Goal: Task Accomplishment & Management: Manage account settings

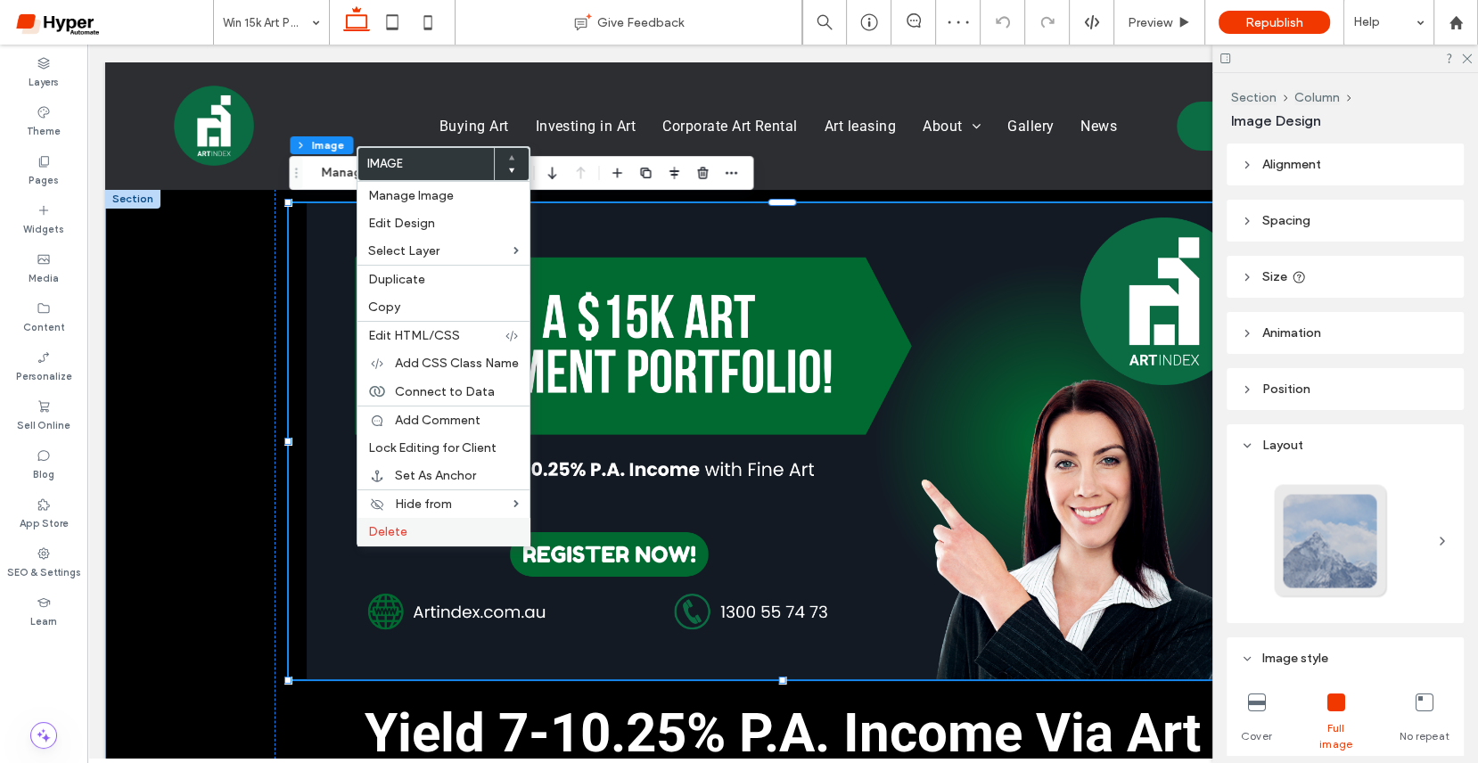
click at [399, 535] on div "Delete" at bounding box center [444, 532] width 172 height 28
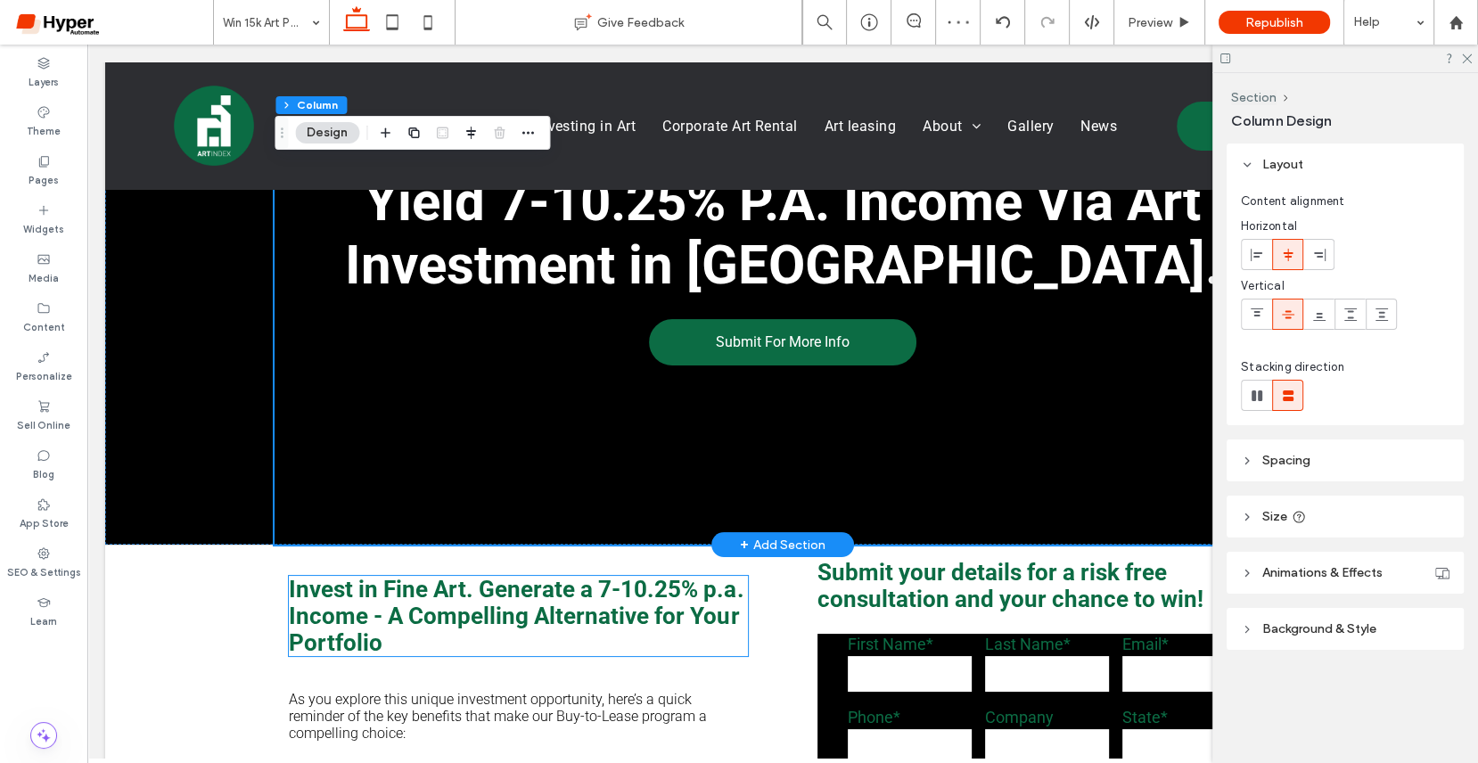
scroll to position [202, 0]
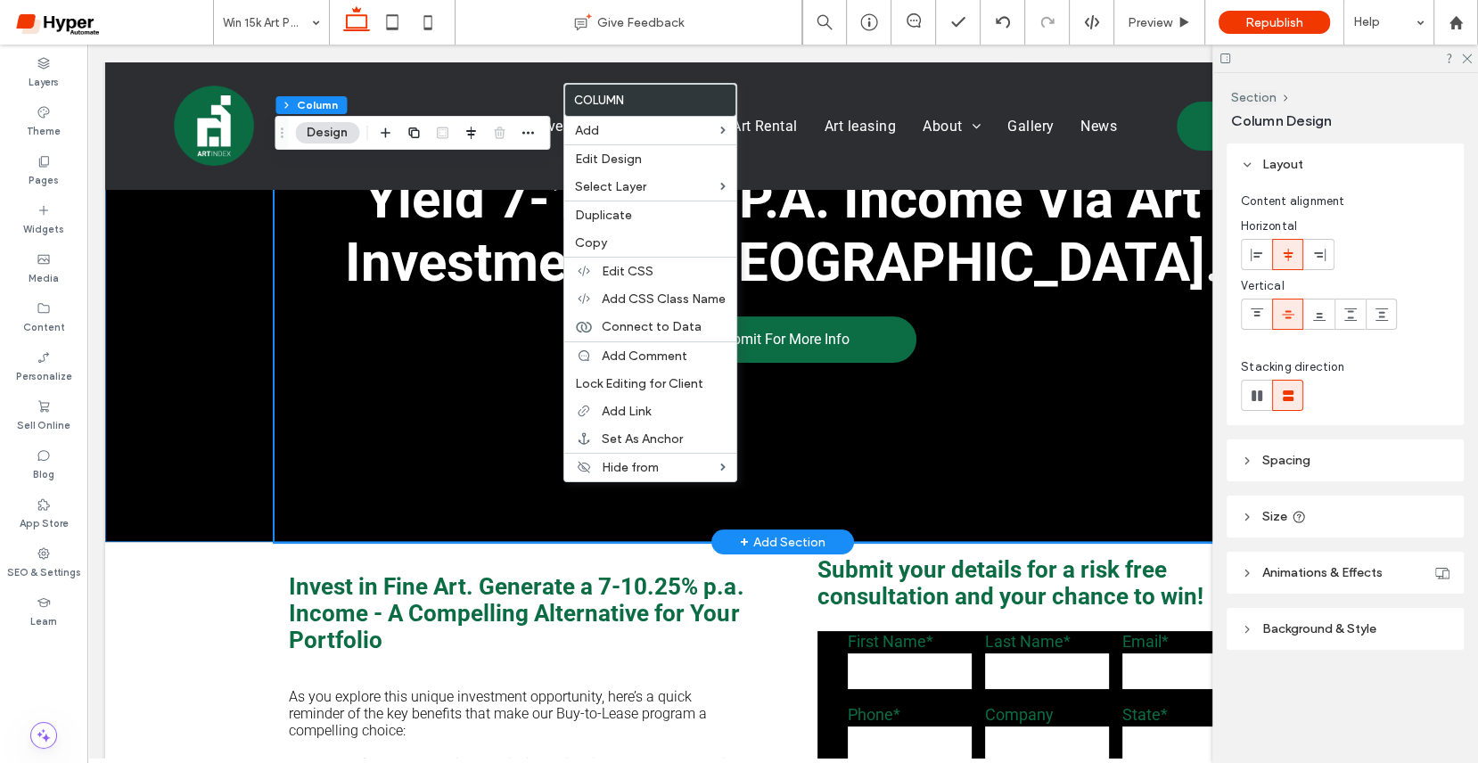
click at [193, 351] on div "Yield 7-10.25% P.A. Income Via Art Investment in [GEOGRAPHIC_DATA]. Submit For …" at bounding box center [782, 265] width 1355 height 555
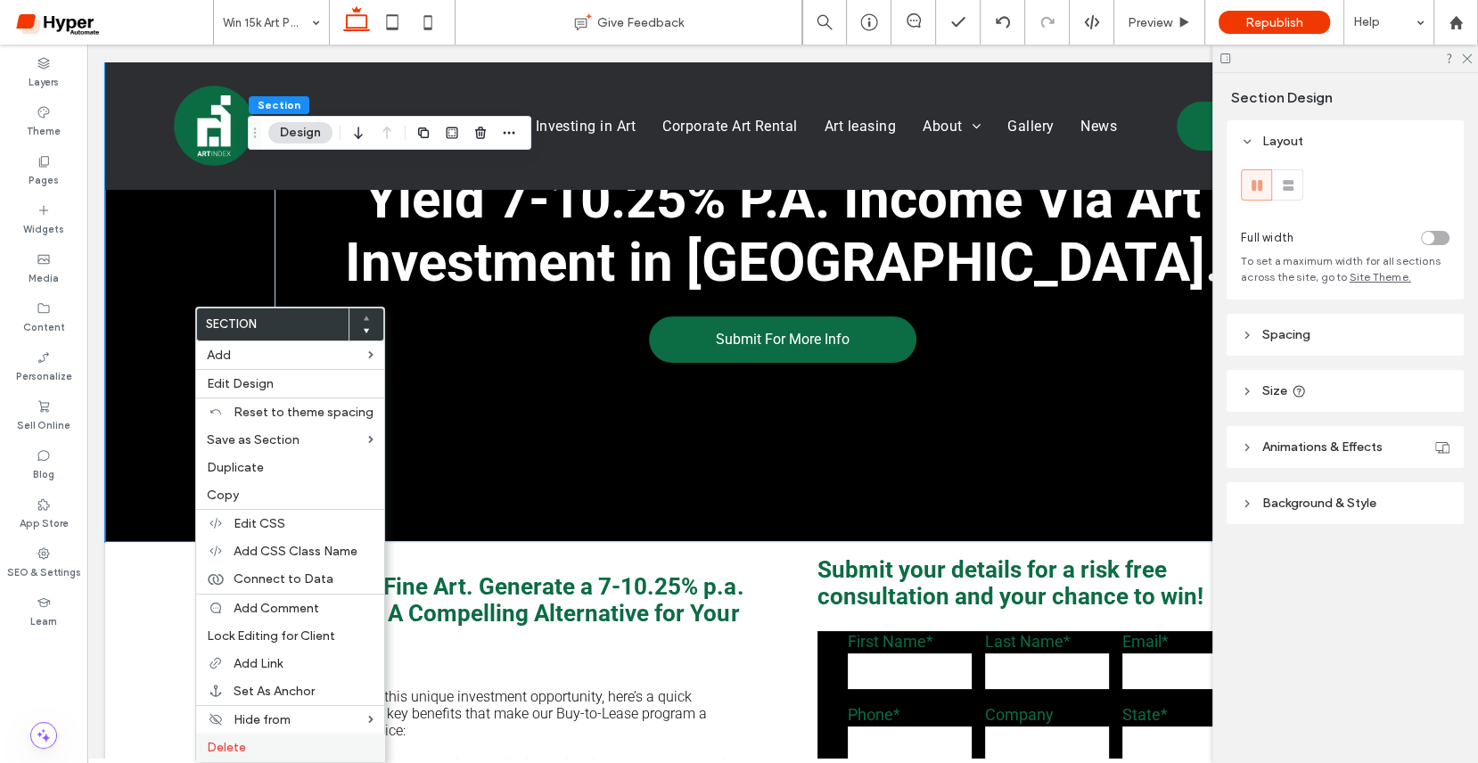
click at [270, 740] on label "Delete" at bounding box center [290, 747] width 167 height 15
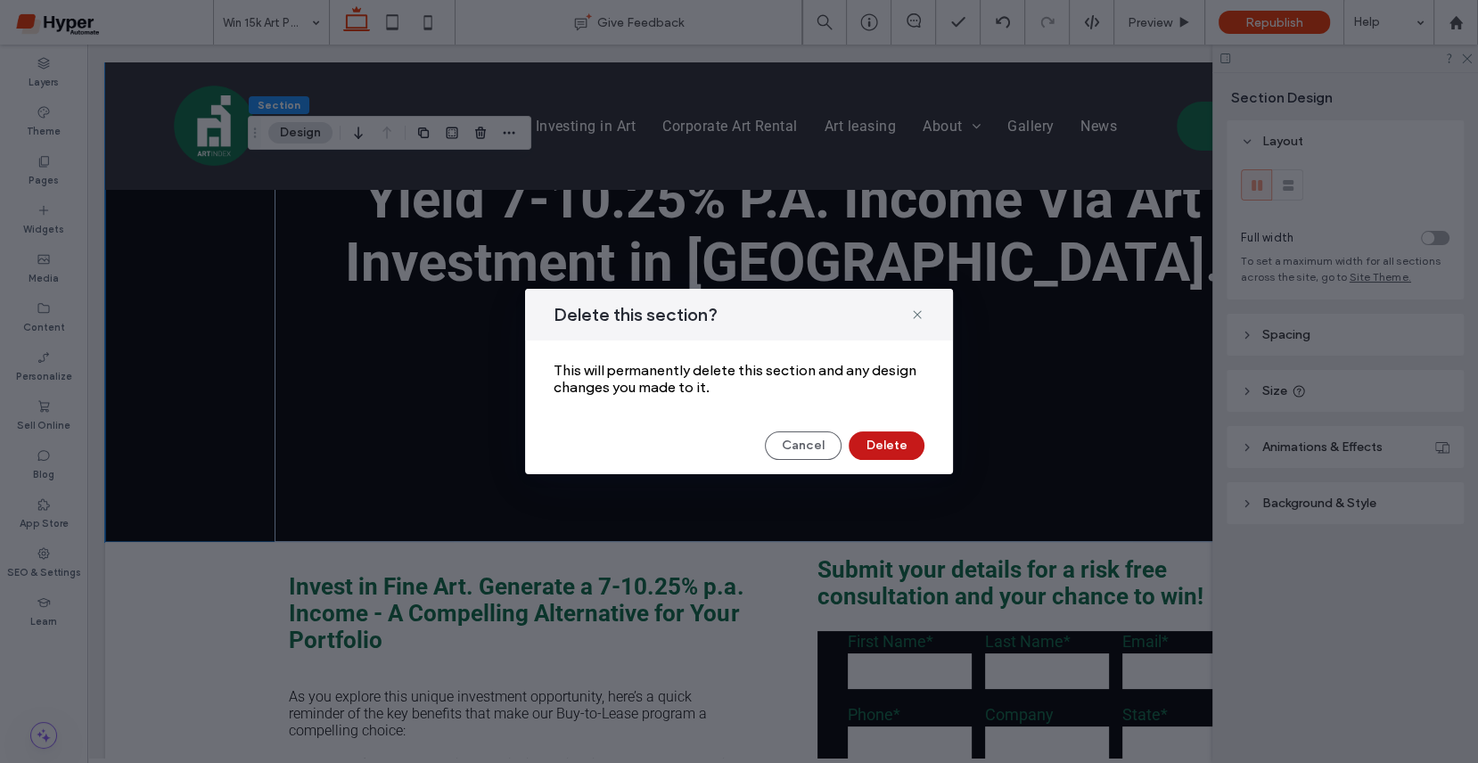
click at [912, 452] on button "Delete" at bounding box center [887, 446] width 76 height 29
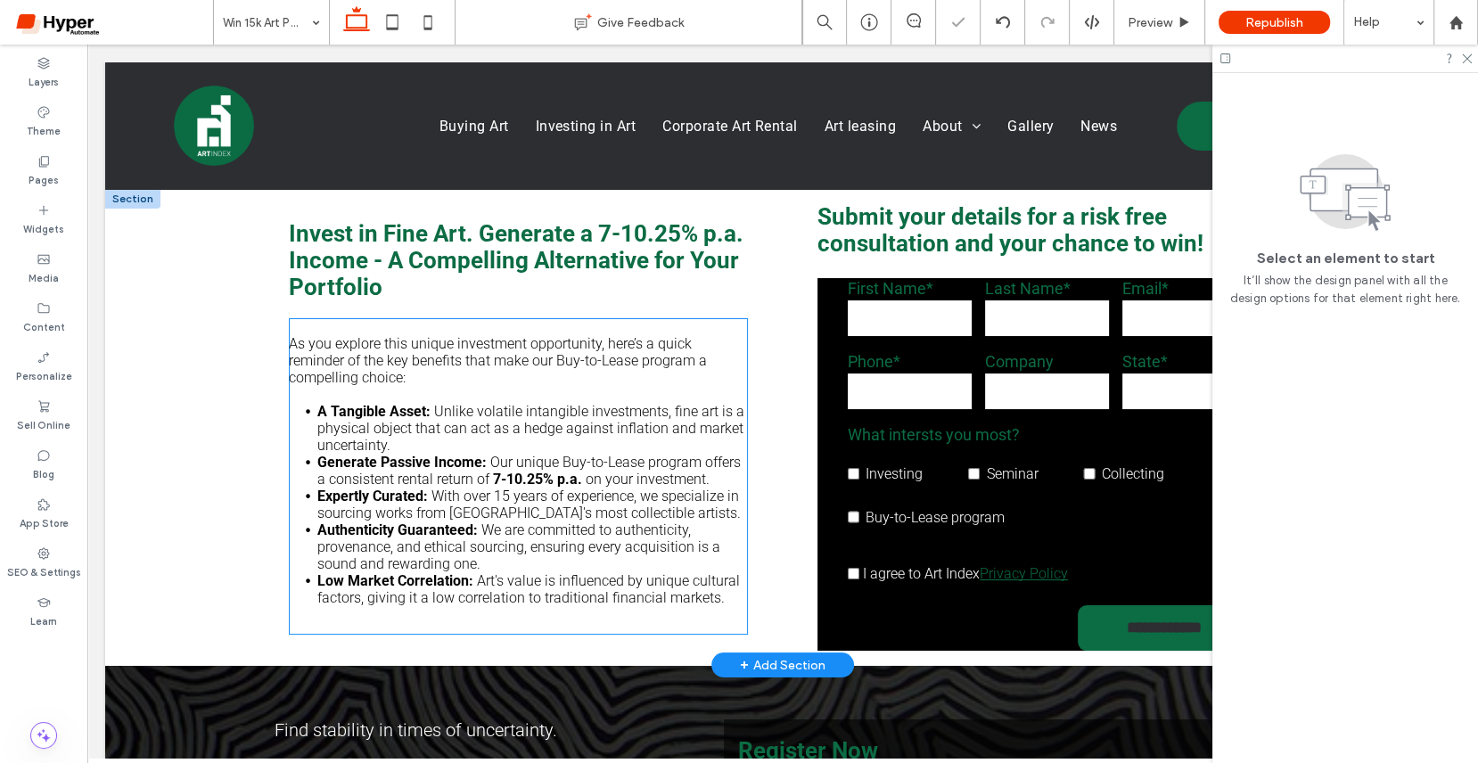
scroll to position [200, 0]
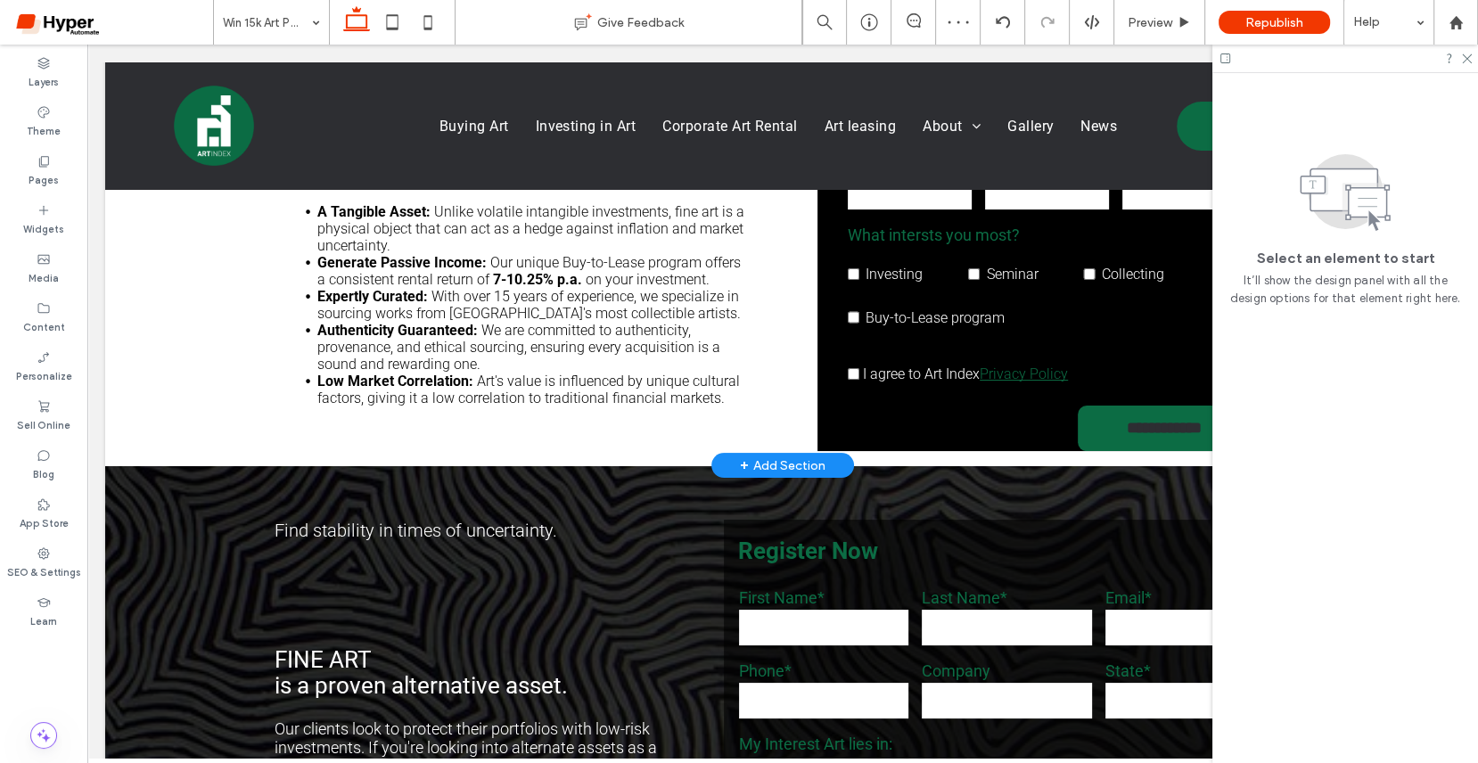
click at [786, 465] on div "+ Add Section" at bounding box center [783, 466] width 86 height 20
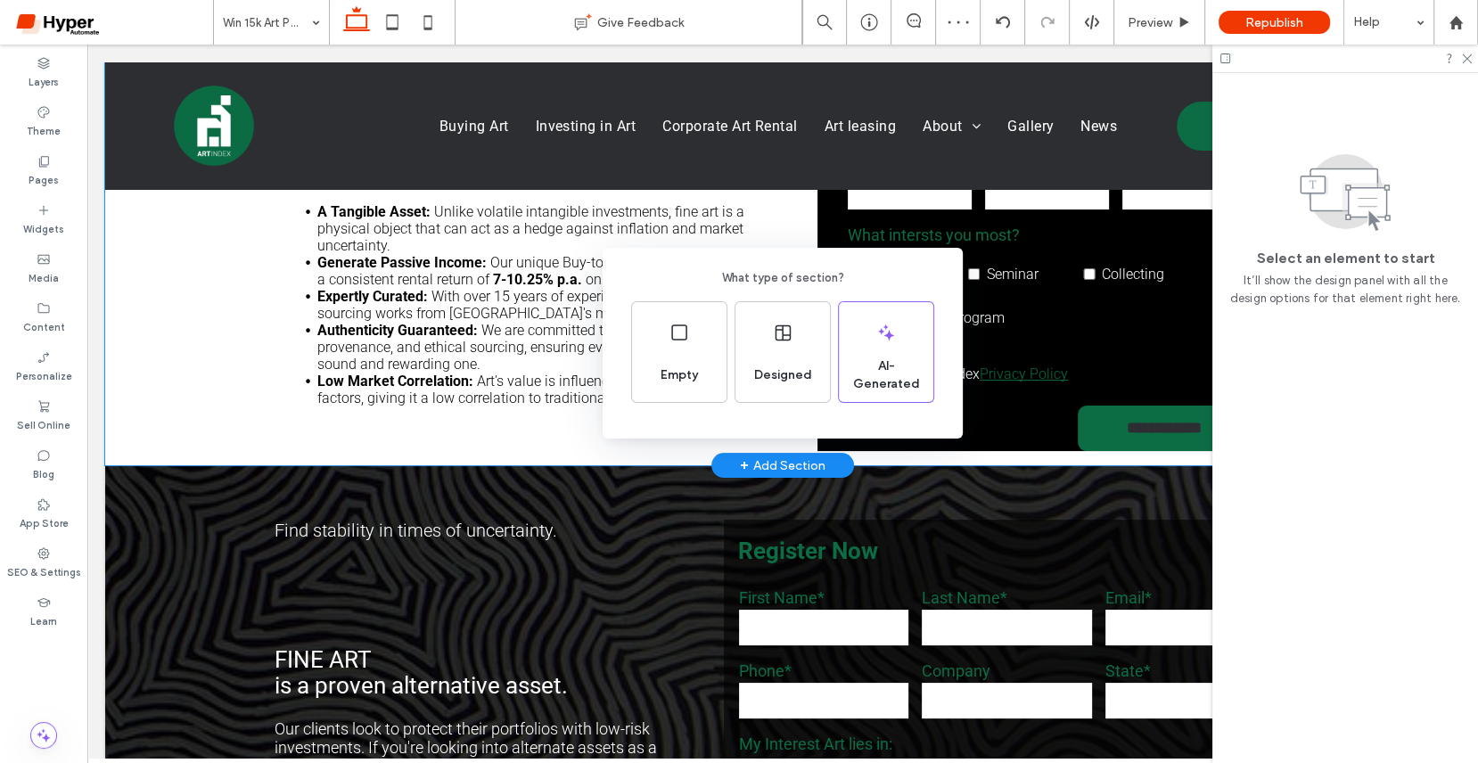
click at [675, 514] on div "What type of section? Empty Designed AI-Generated" at bounding box center [739, 425] width 1478 height 851
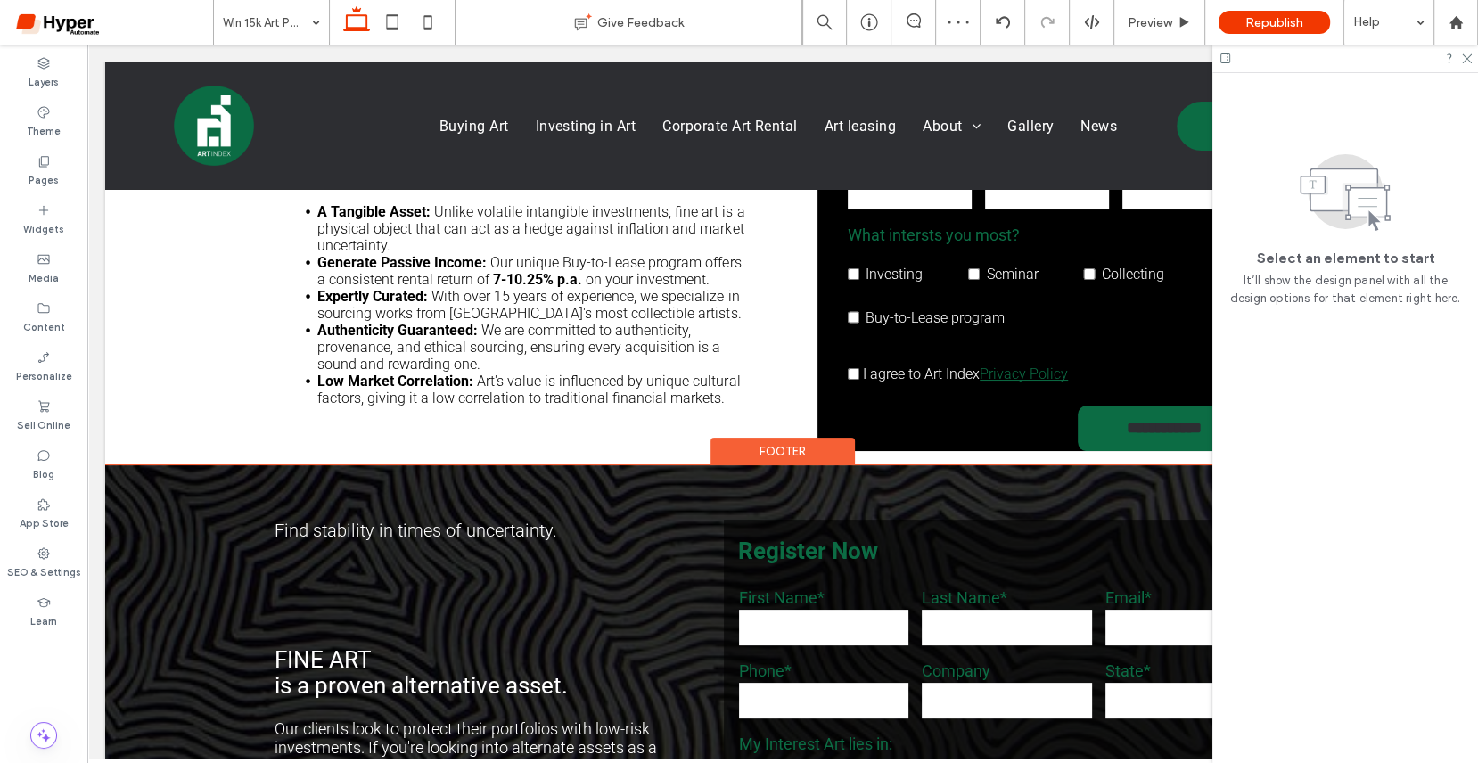
click at [780, 455] on div "Footer" at bounding box center [783, 452] width 144 height 28
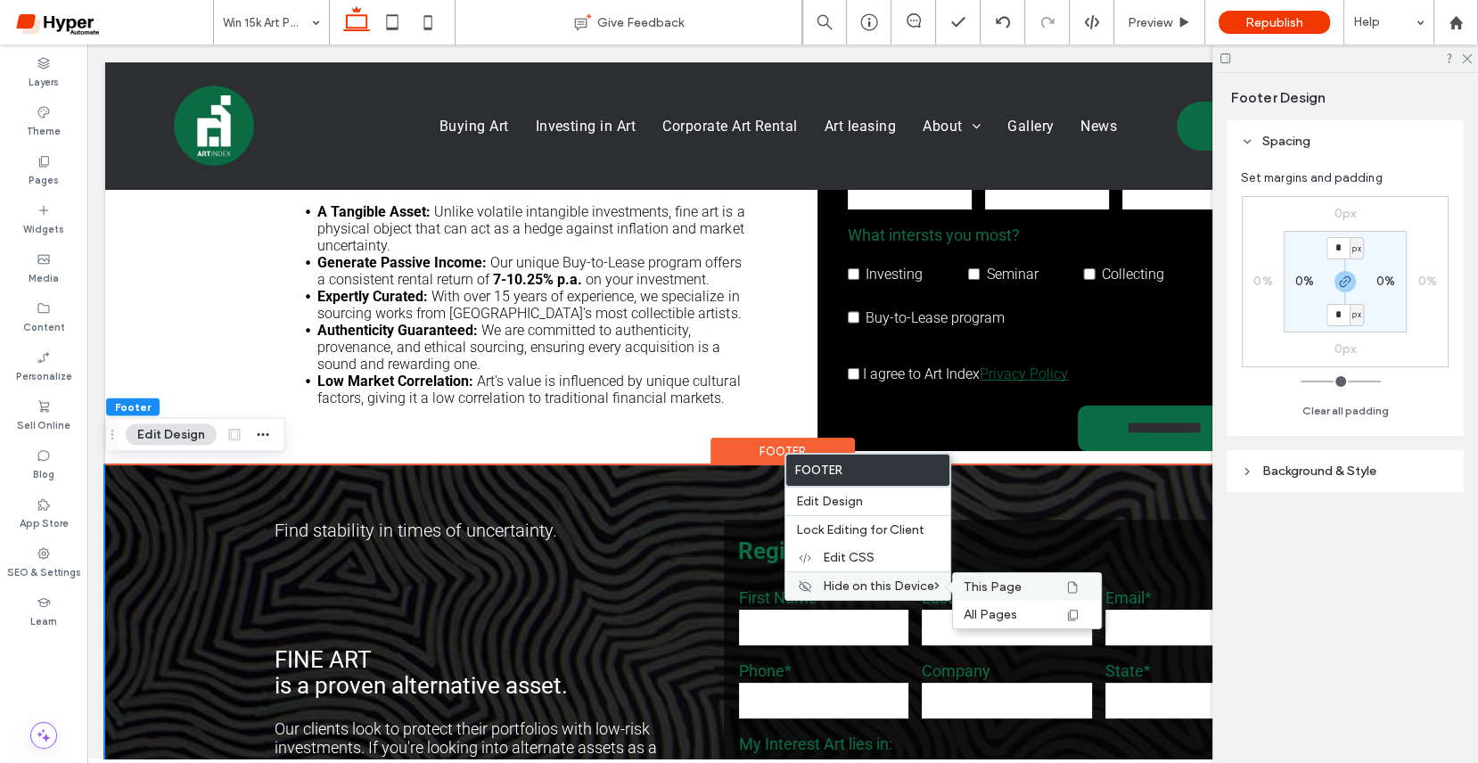
click at [1016, 581] on span "This Page" at bounding box center [993, 587] width 58 height 15
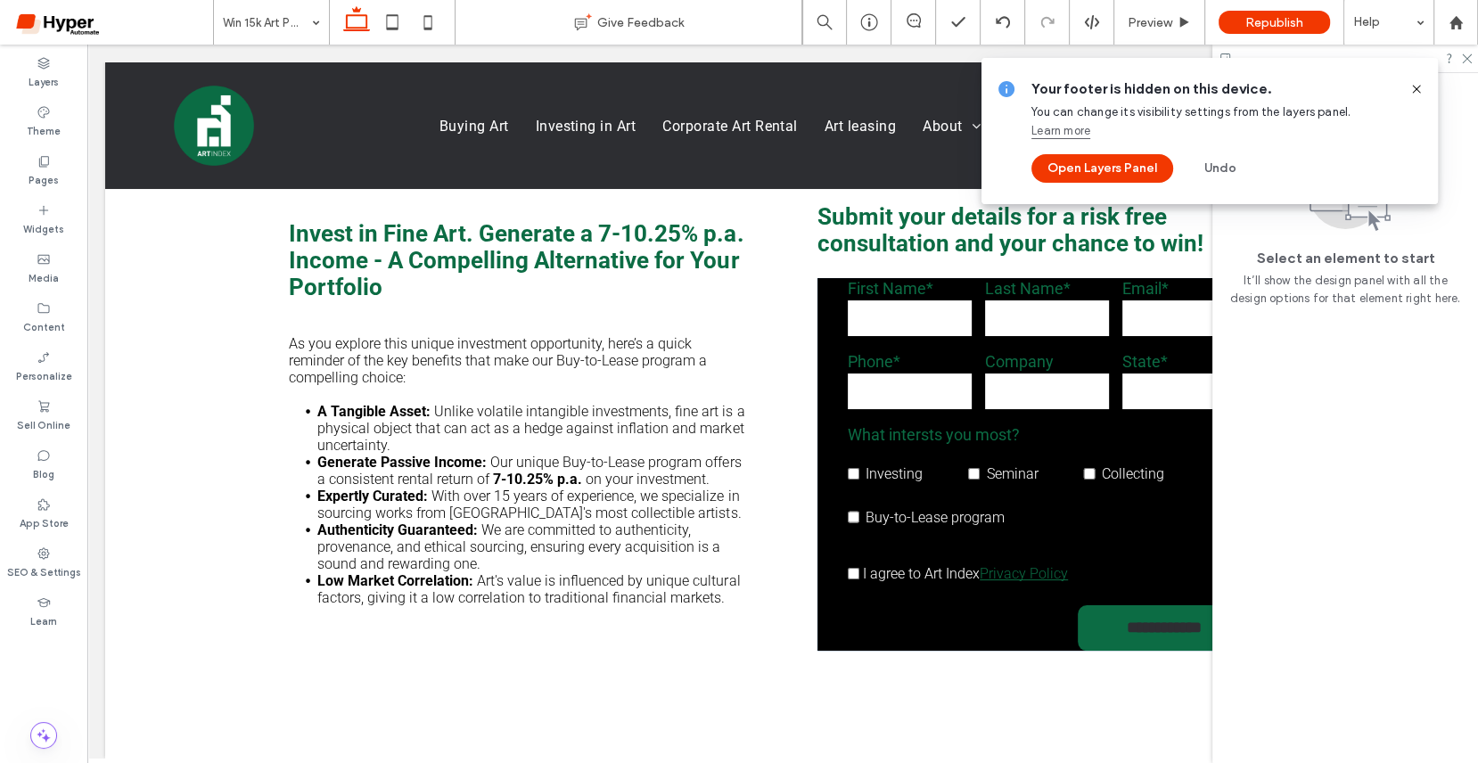
scroll to position [0, 0]
click at [1415, 90] on use at bounding box center [1416, 89] width 8 height 8
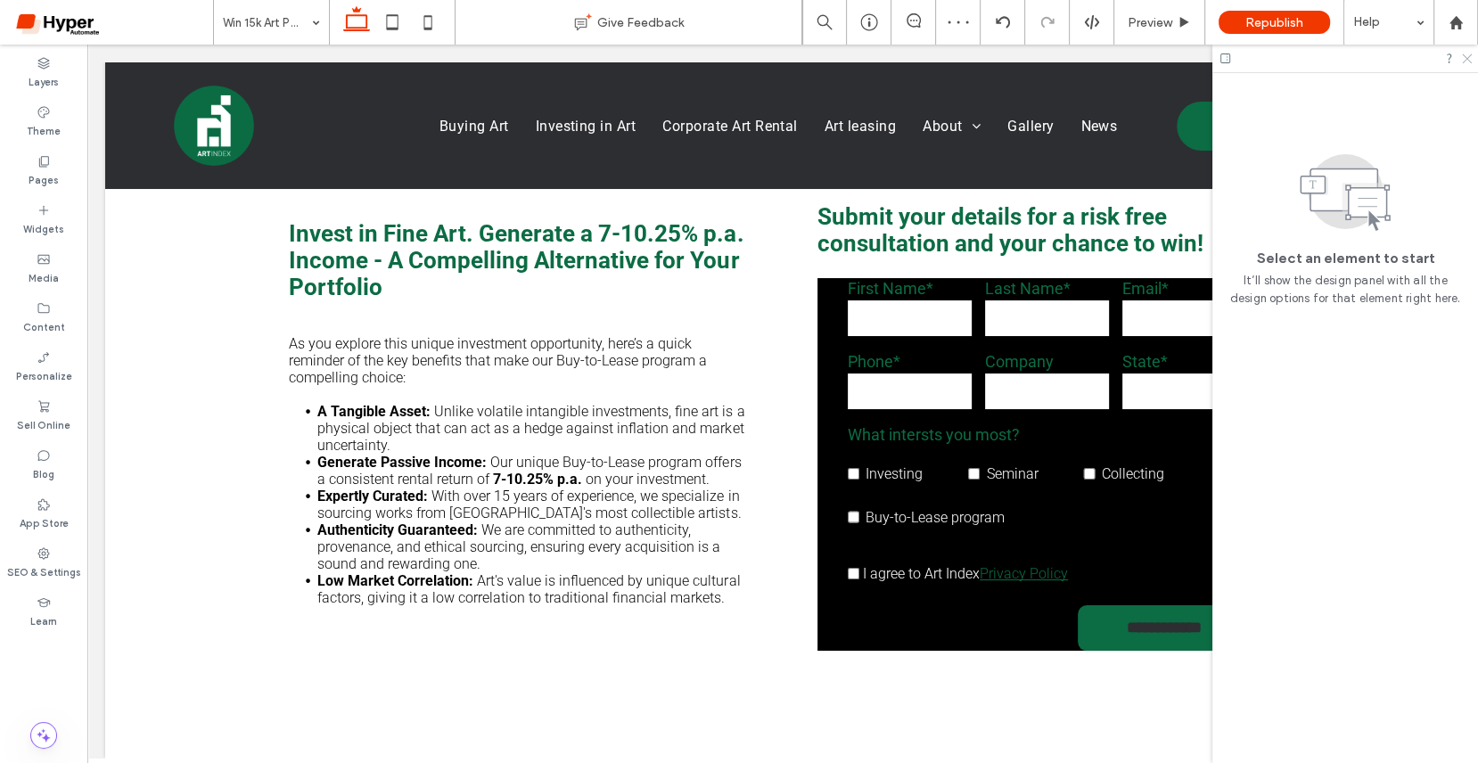
click at [1468, 52] on icon at bounding box center [1467, 58] width 12 height 12
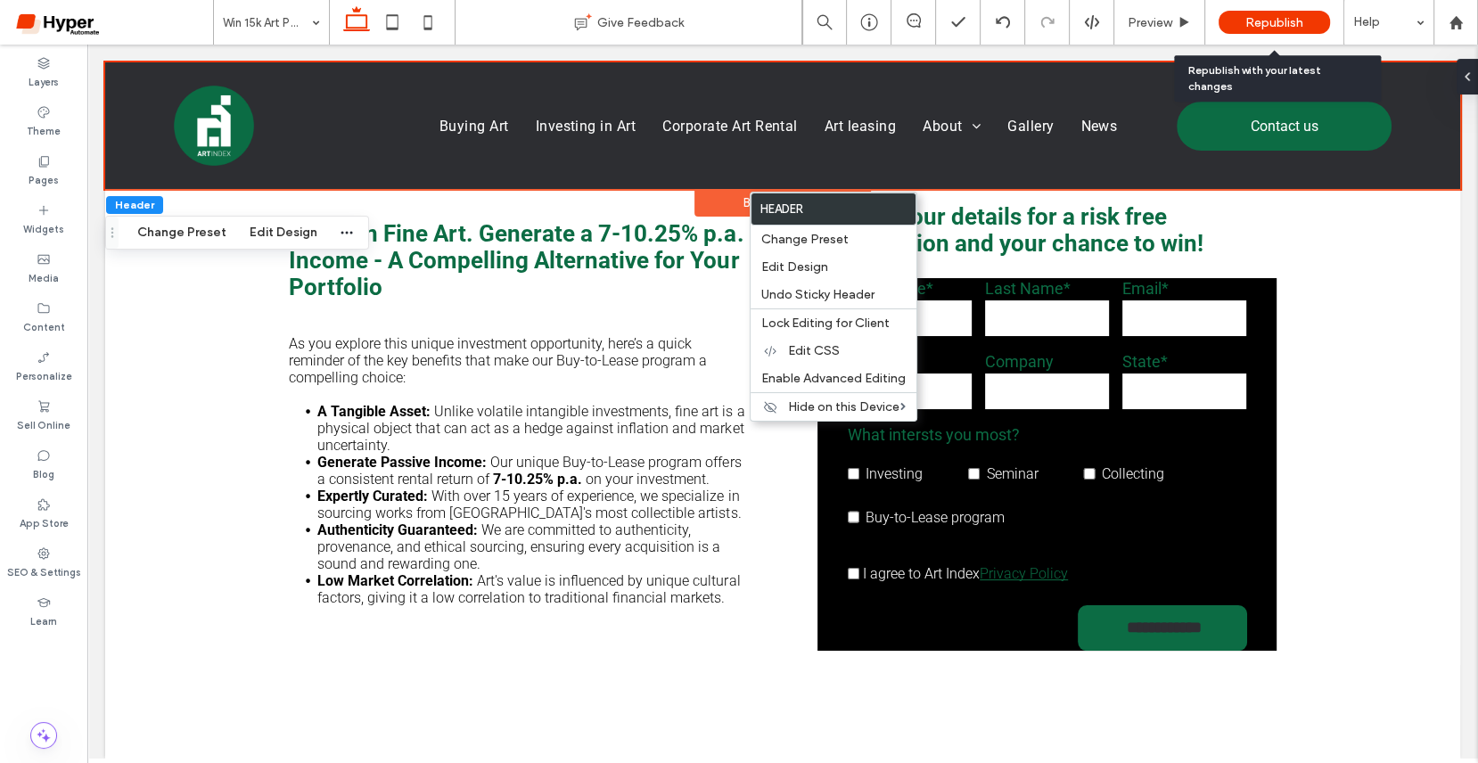
click at [1263, 24] on span "Republish" at bounding box center [1275, 22] width 58 height 15
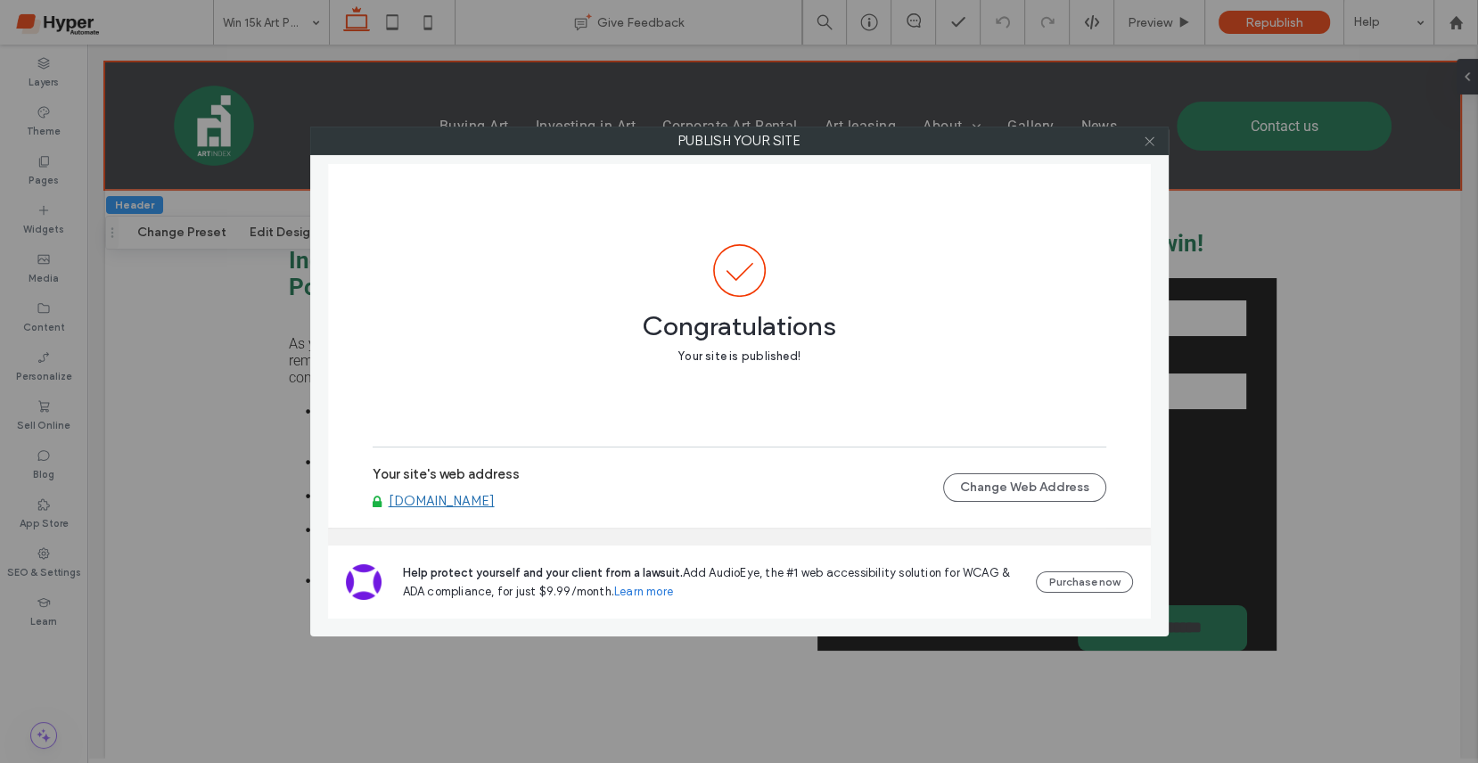
click at [1146, 139] on icon at bounding box center [1149, 141] width 13 height 13
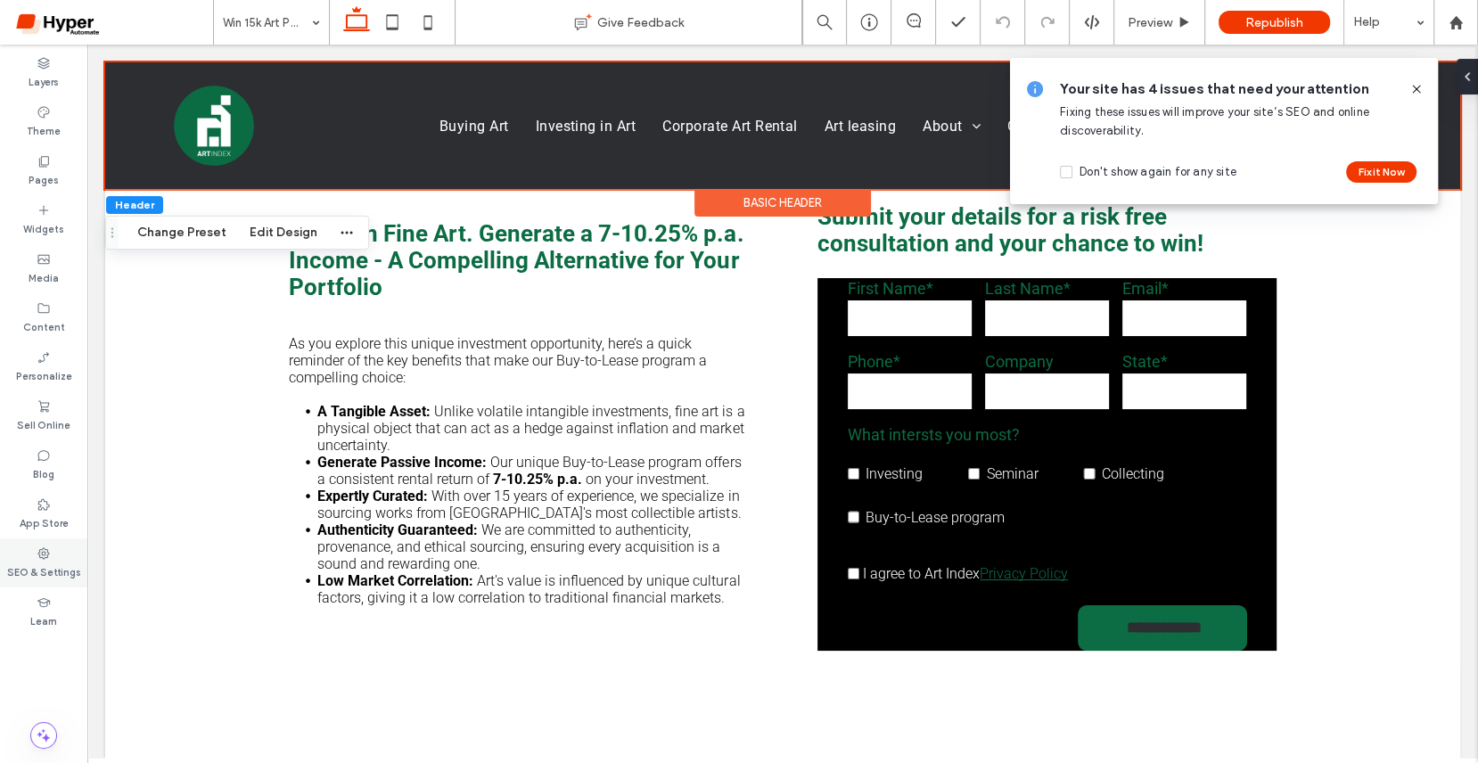
click at [59, 568] on label "SEO & Settings" at bounding box center [44, 571] width 74 height 20
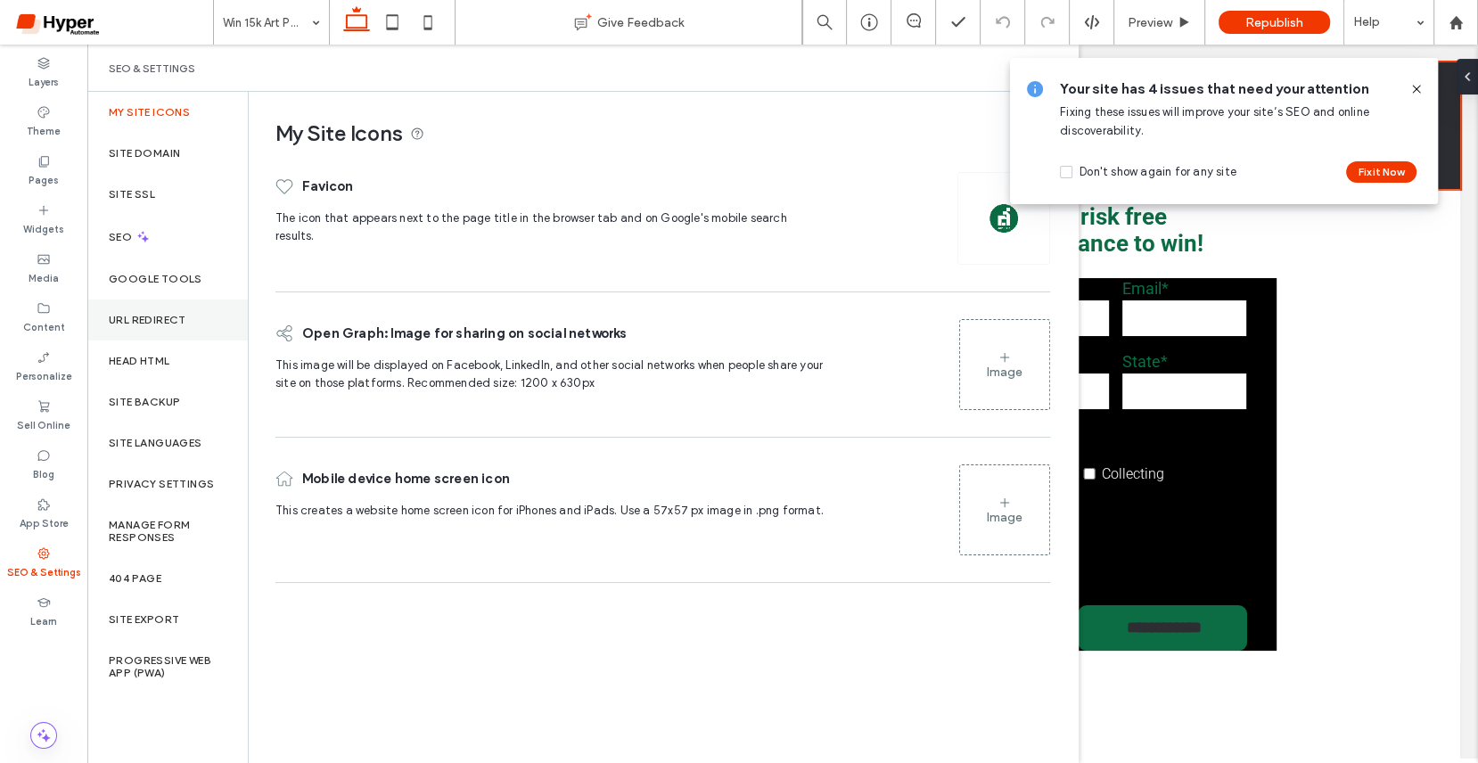
click at [165, 333] on div "URL Redirect" at bounding box center [167, 320] width 160 height 41
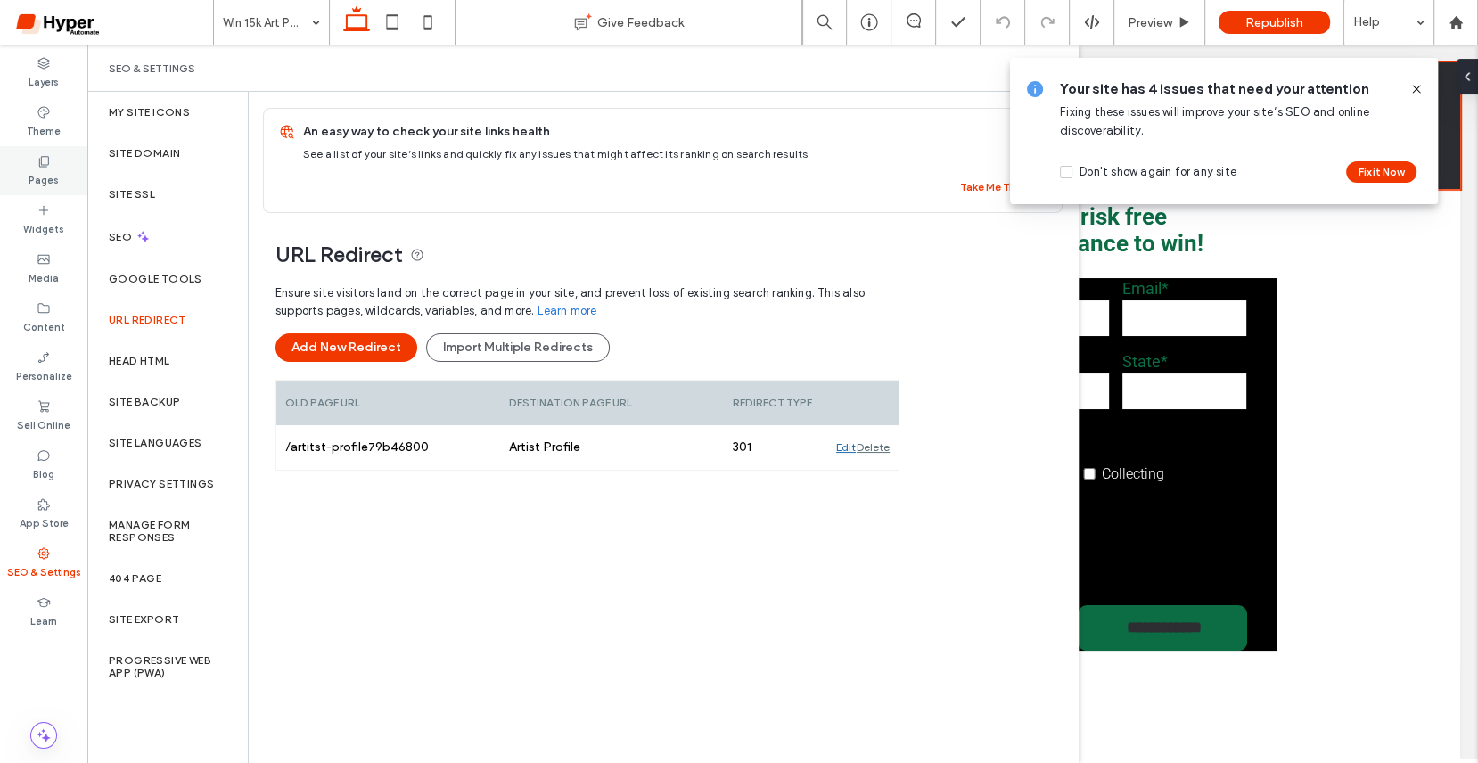
click at [54, 152] on div "Pages" at bounding box center [43, 170] width 87 height 49
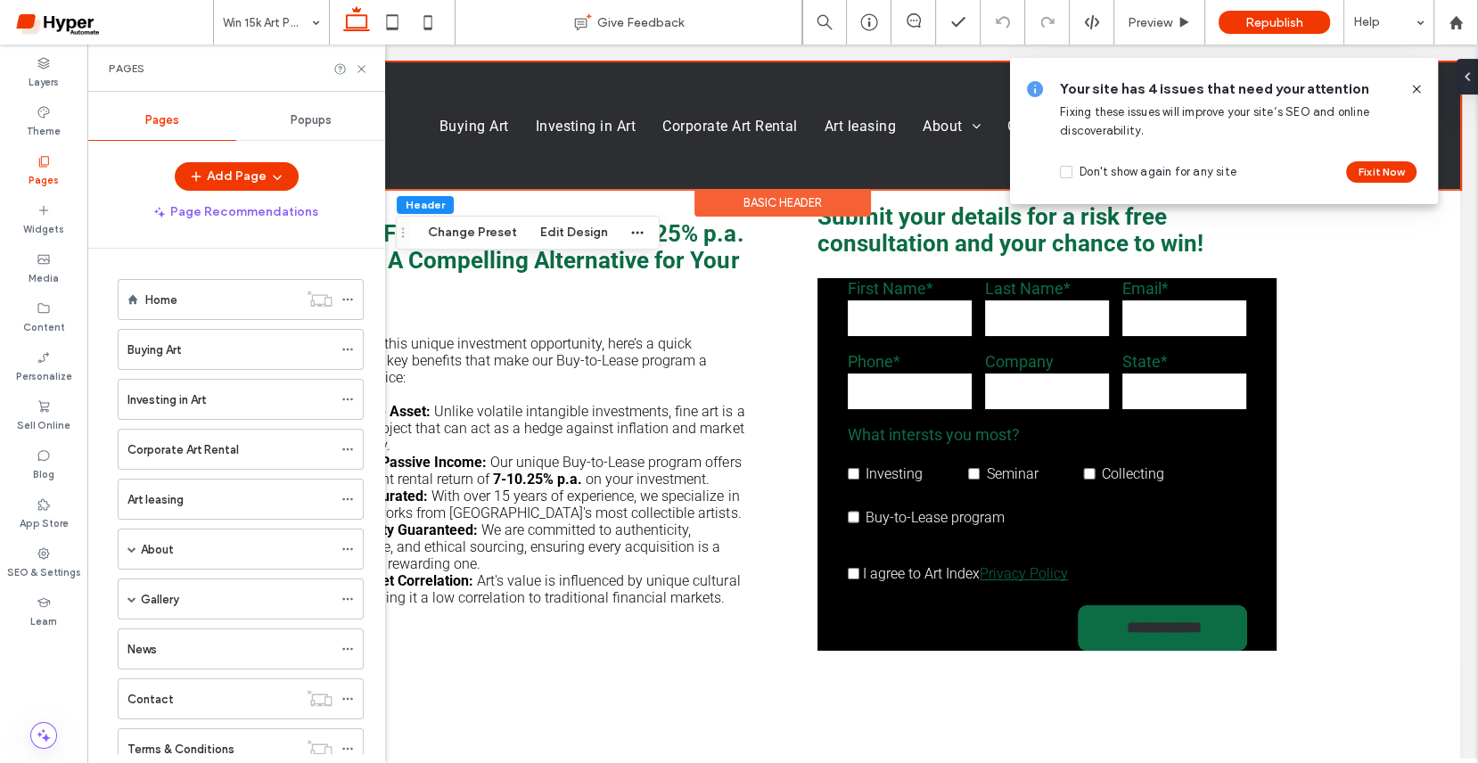
scroll to position [295, 0]
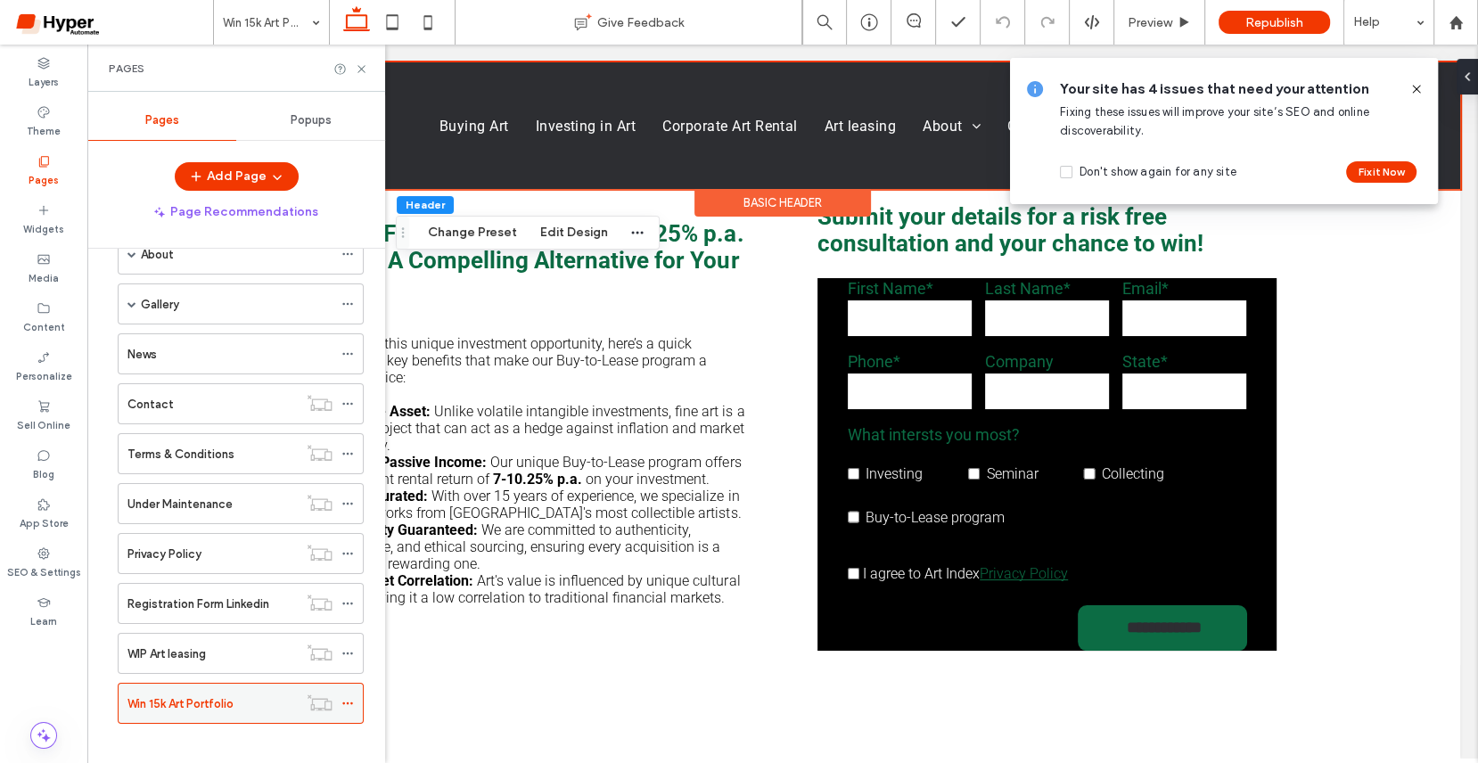
click at [350, 697] on icon at bounding box center [347, 703] width 12 height 12
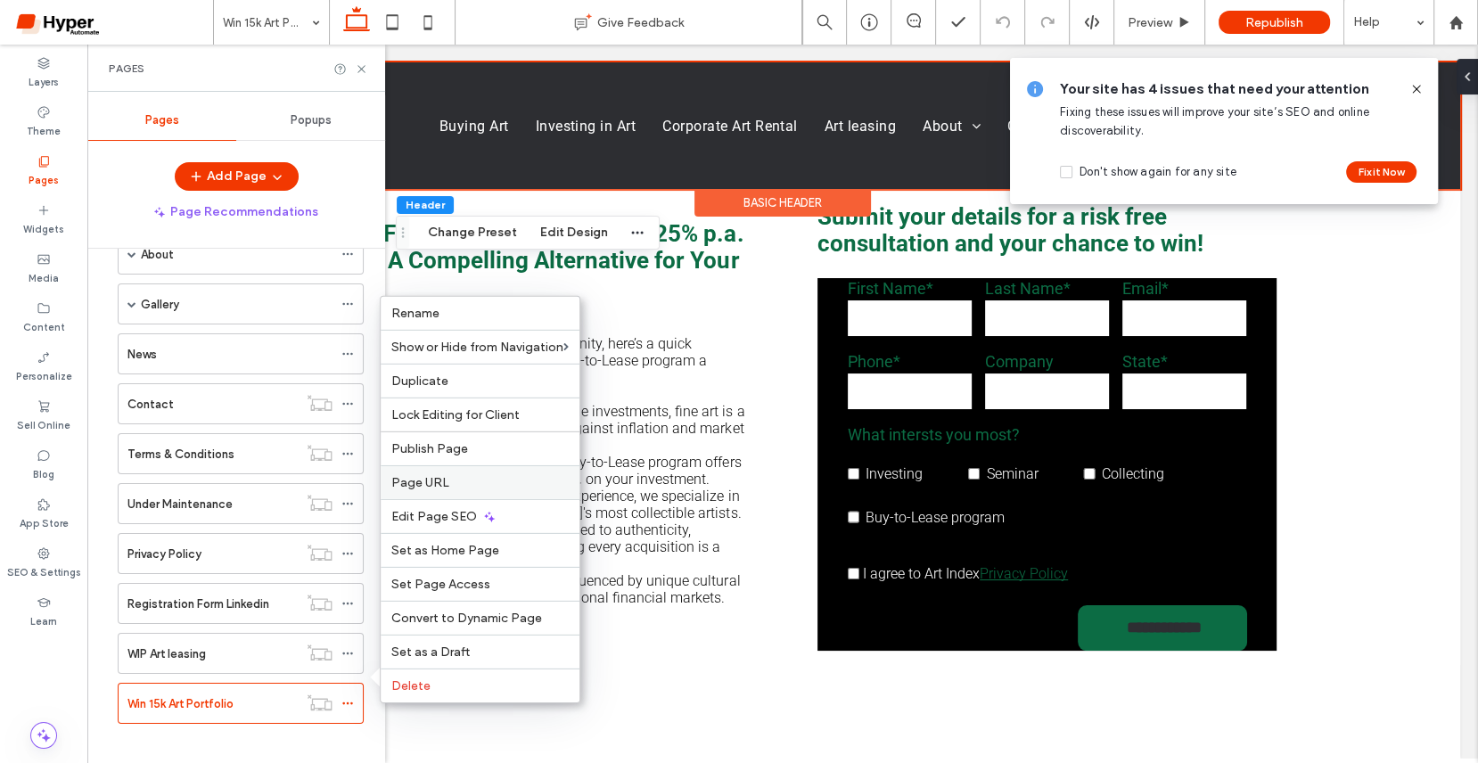
click at [504, 474] on div "Page URL" at bounding box center [480, 482] width 199 height 34
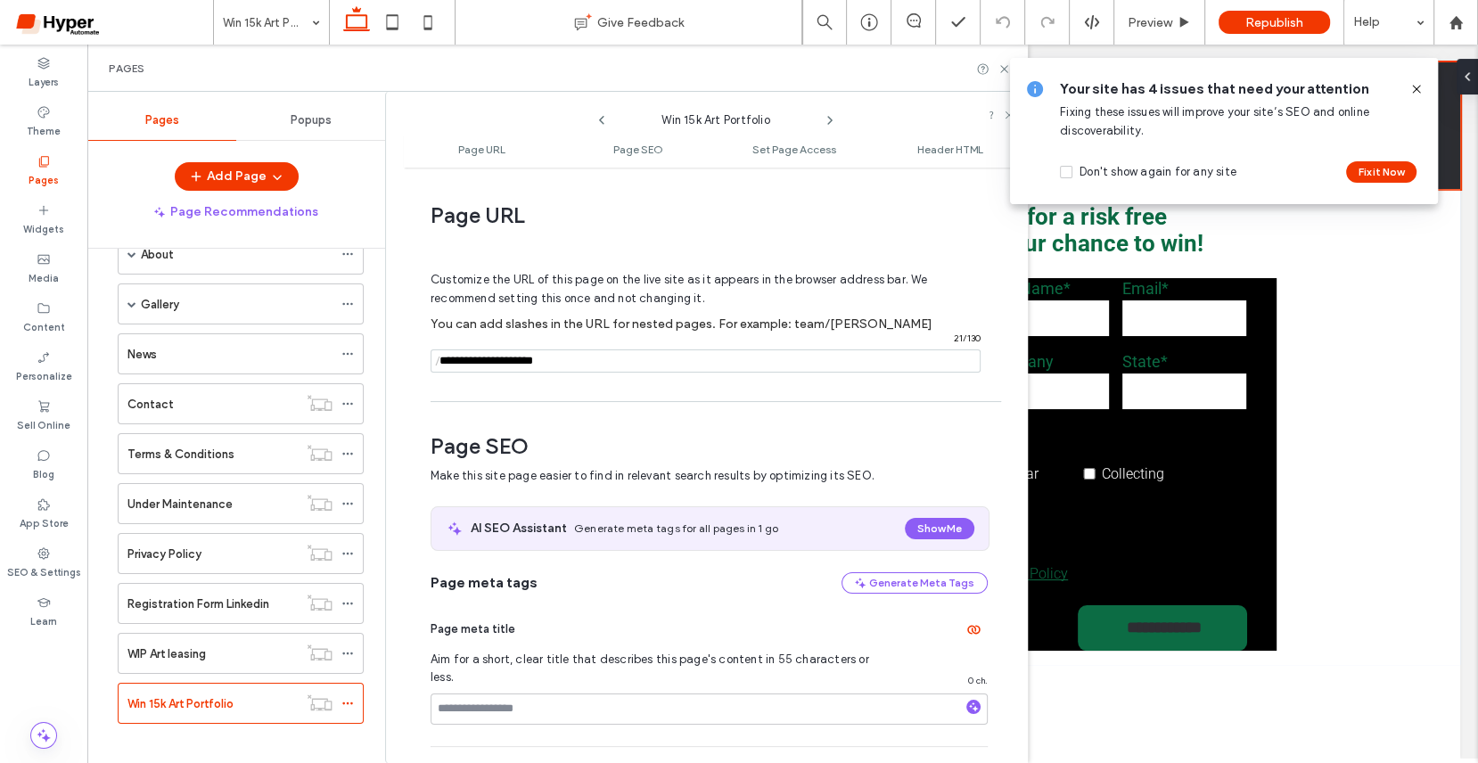
scroll to position [9, 0]
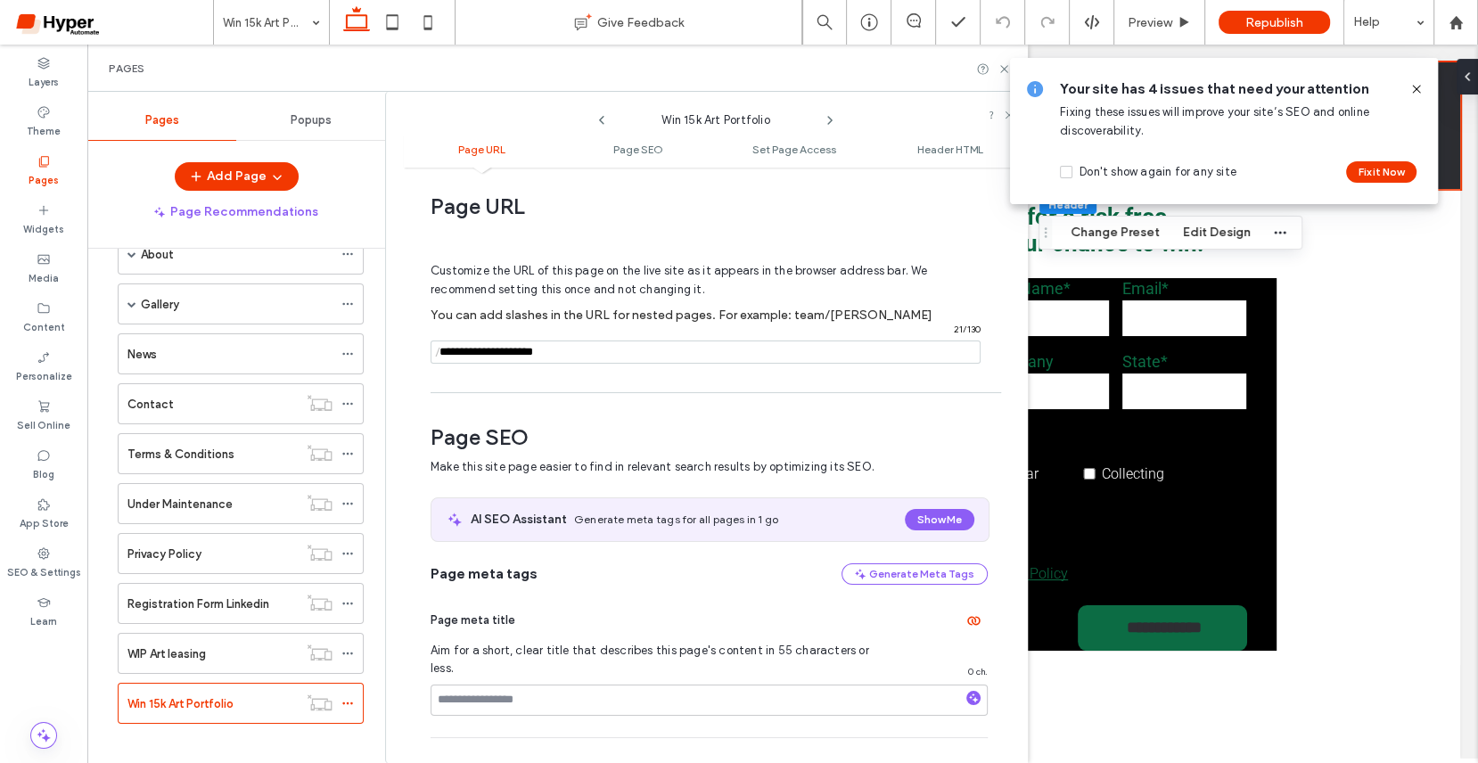
click at [473, 350] on input "notEmpty" at bounding box center [706, 352] width 550 height 23
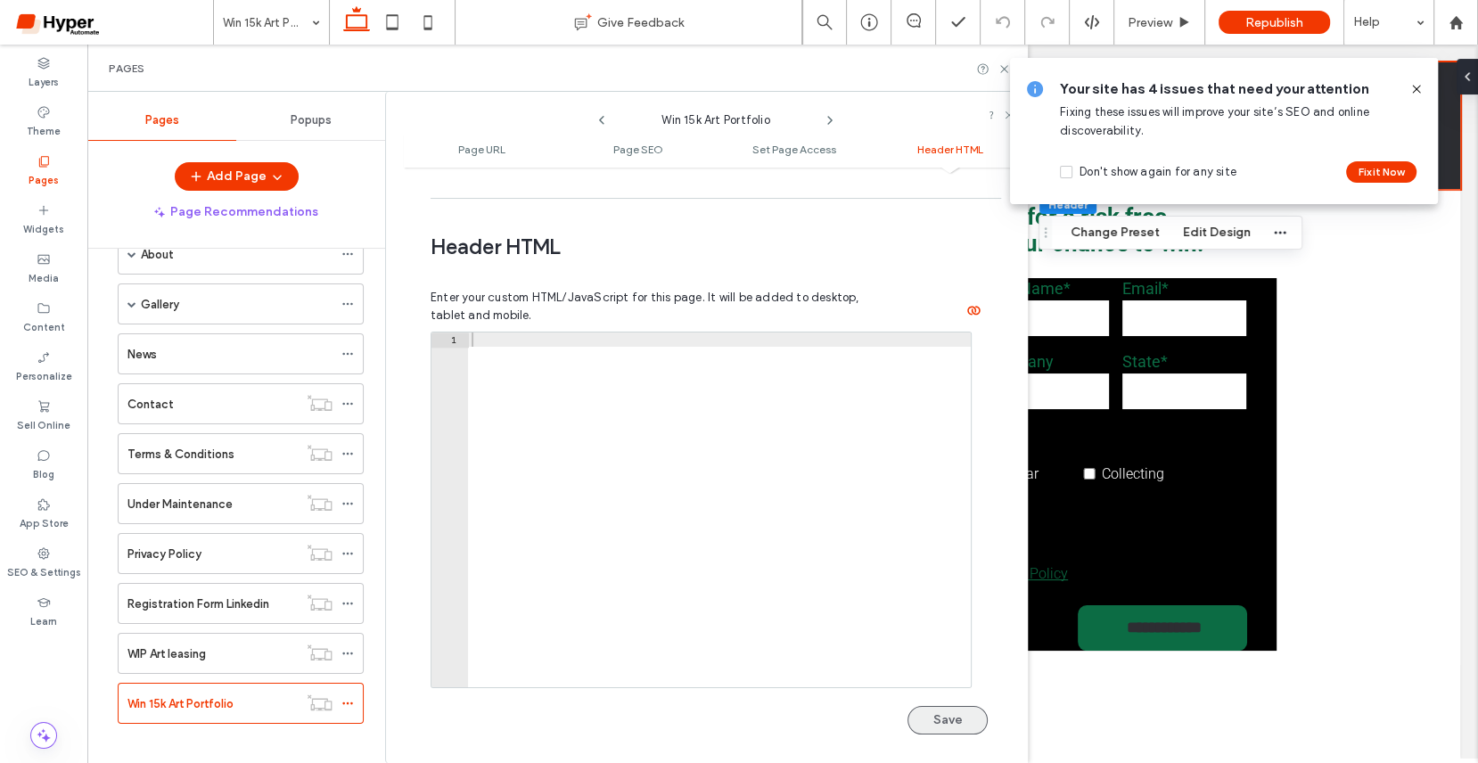
scroll to position [1835, 0]
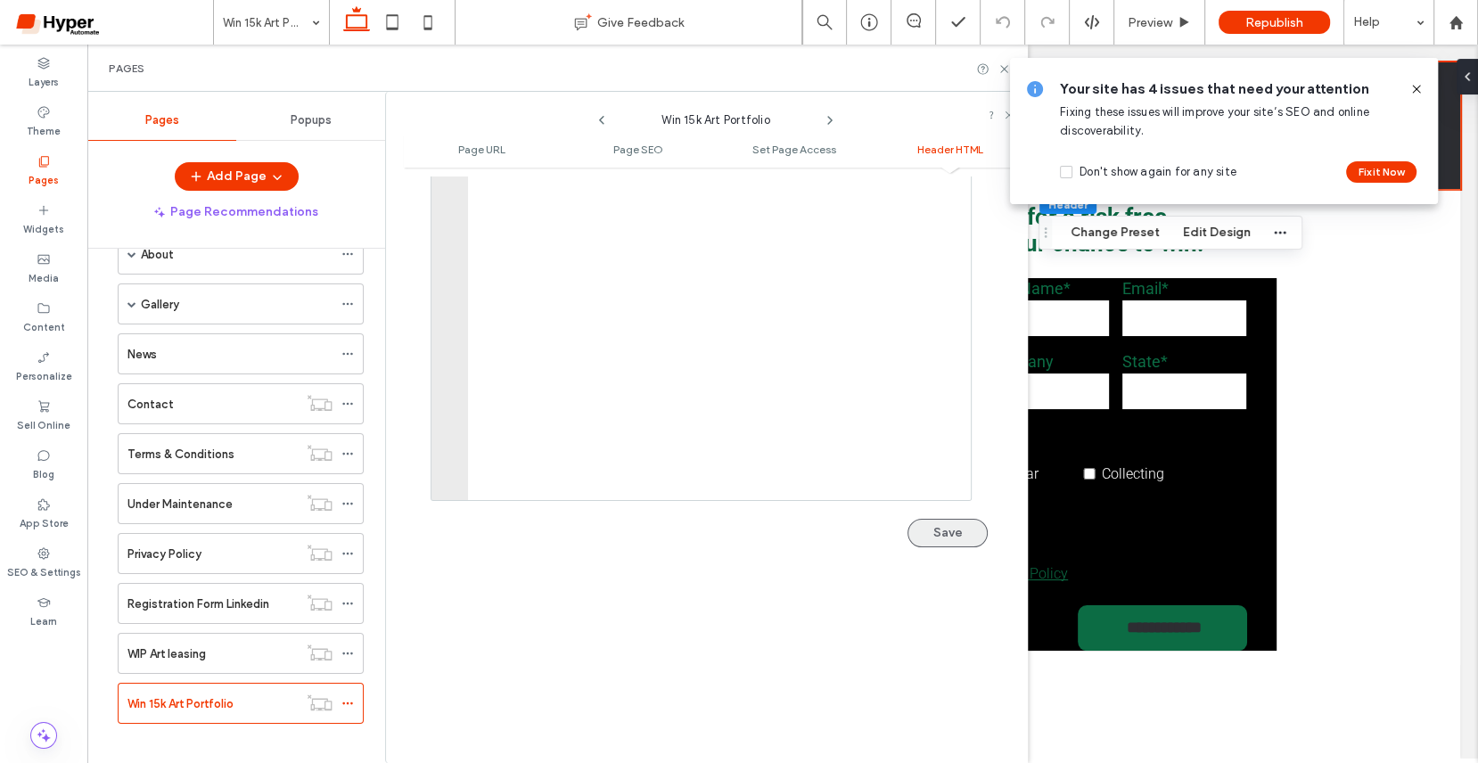
type input "**********"
click at [959, 519] on button "Save" at bounding box center [948, 533] width 80 height 29
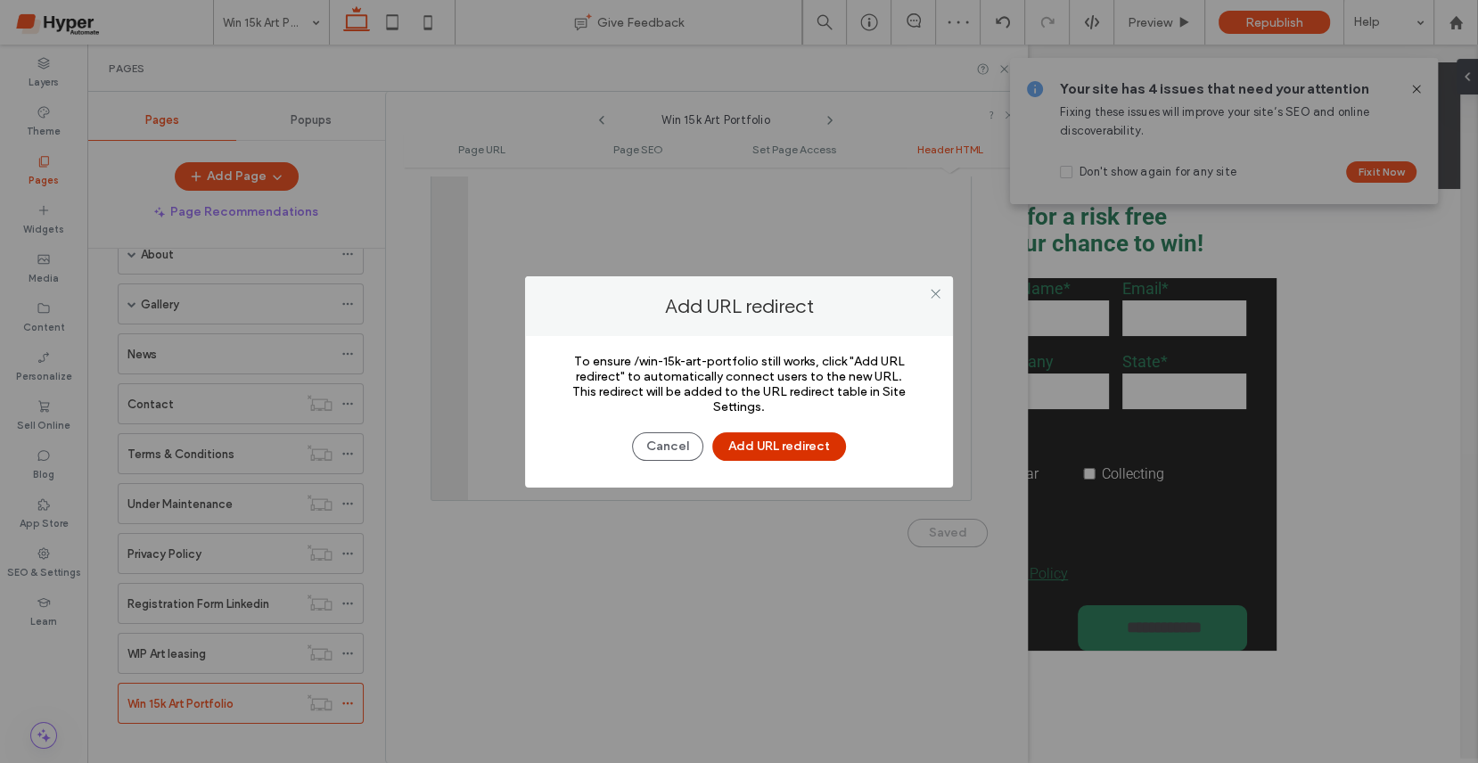
click at [780, 434] on button "Add URL redirect" at bounding box center [779, 446] width 134 height 29
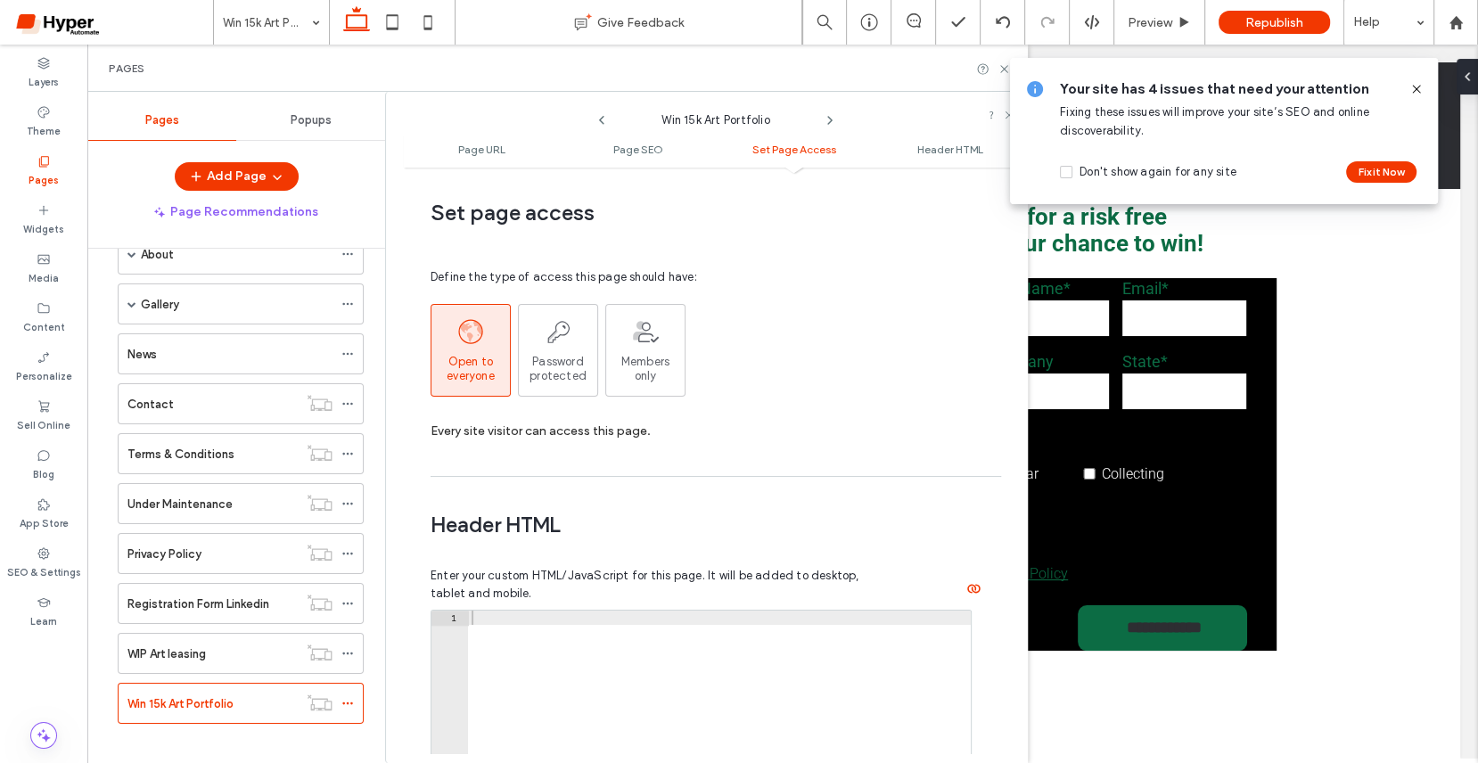
scroll to position [1298, 0]
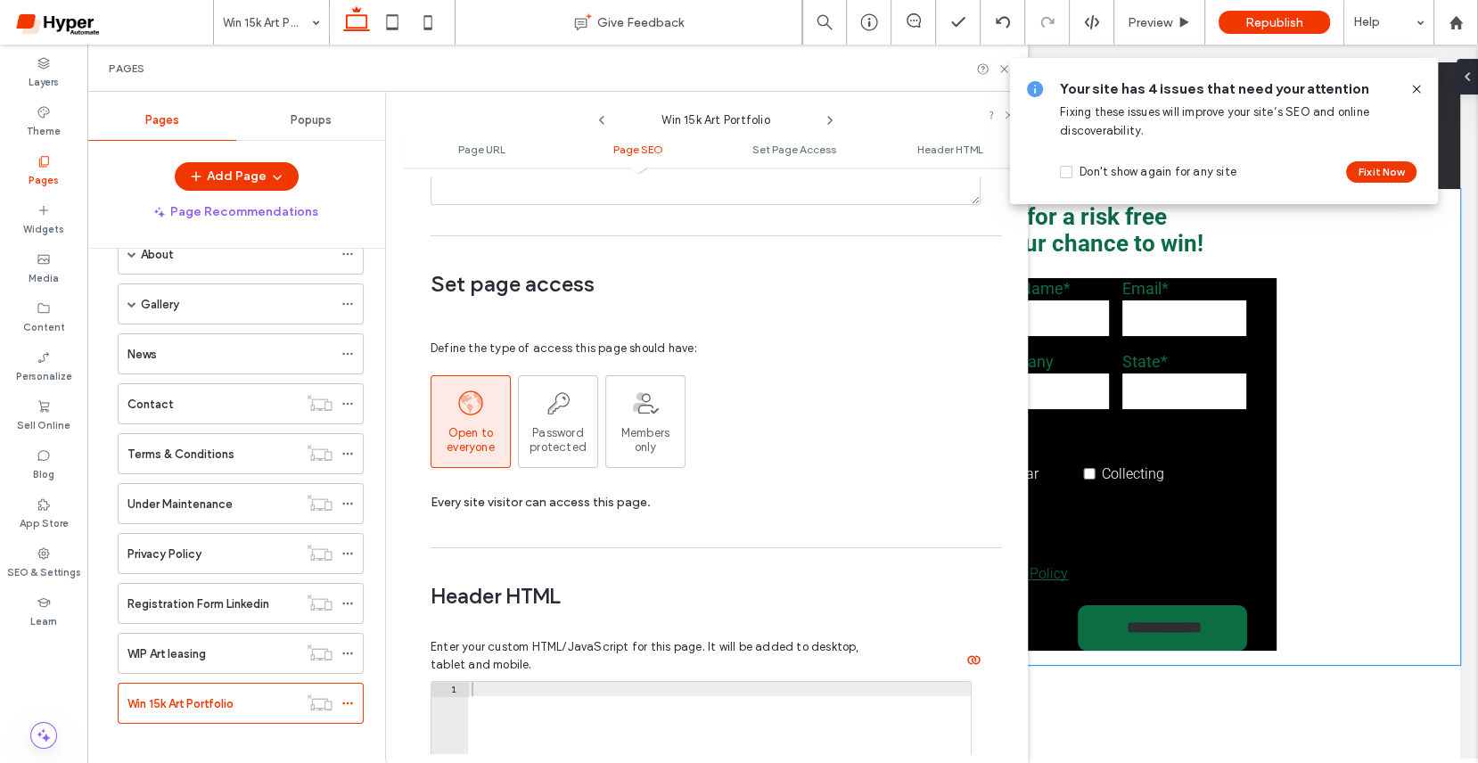
click at [1357, 293] on div "Invest in Fine Art. Generate a 7-10.25% p.a. Income - A Compelling Alternative …" at bounding box center [782, 427] width 1355 height 476
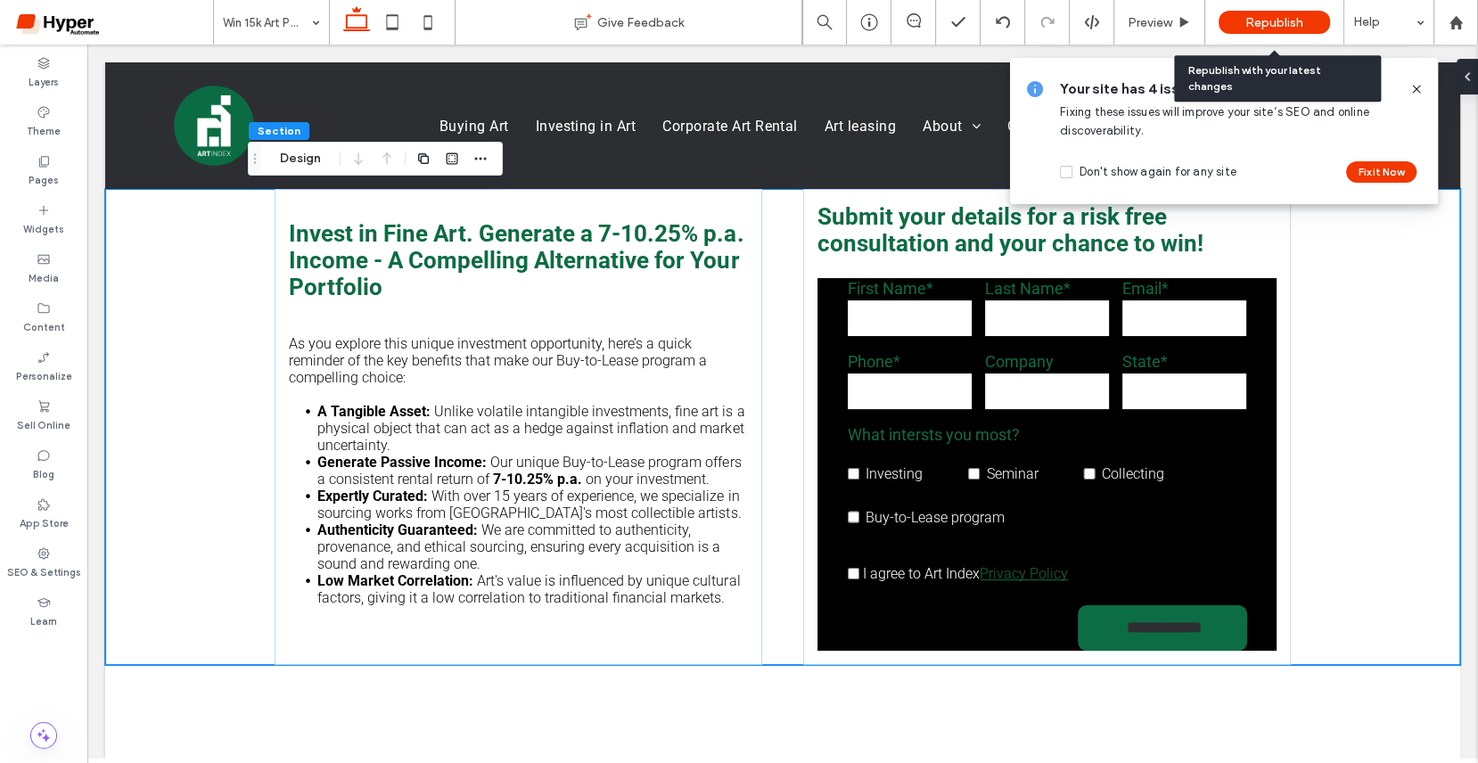
click at [1263, 23] on span "Republish" at bounding box center [1275, 22] width 58 height 15
